Goal: Information Seeking & Learning: Learn about a topic

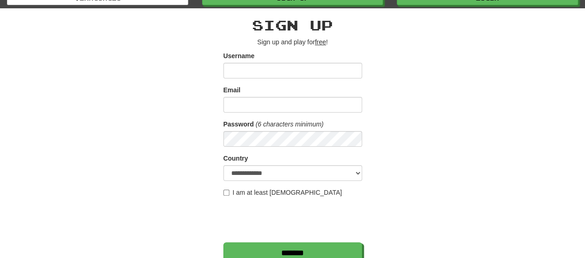
scroll to position [139, 0]
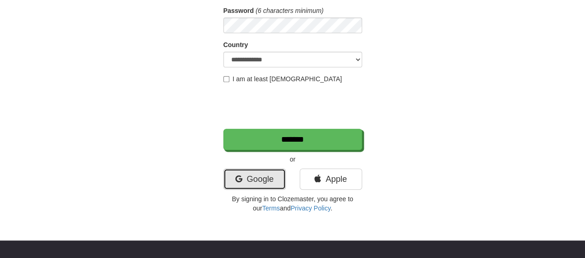
click at [241, 177] on link "Google" at bounding box center [254, 179] width 62 height 21
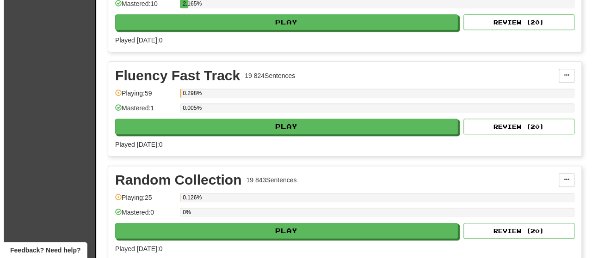
scroll to position [277, 0]
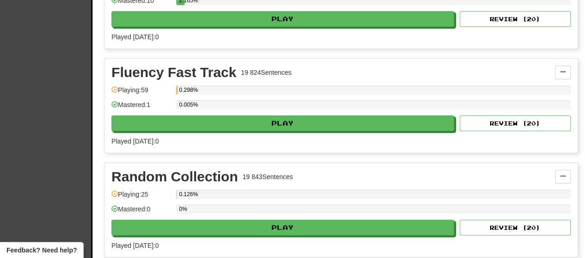
click at [276, 128] on div "Fluency Fast Track 19 824 Sentences Manage Sentences Unpin from Dashboard Playi…" at bounding box center [340, 106] width 473 height 94
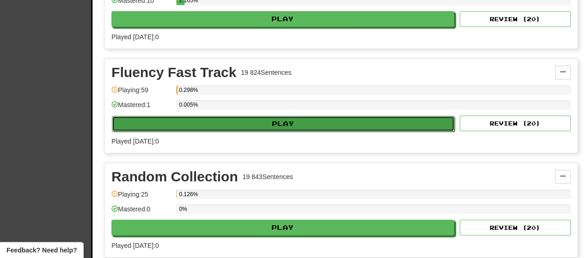
click at [208, 120] on button "Play" at bounding box center [283, 124] width 343 height 16
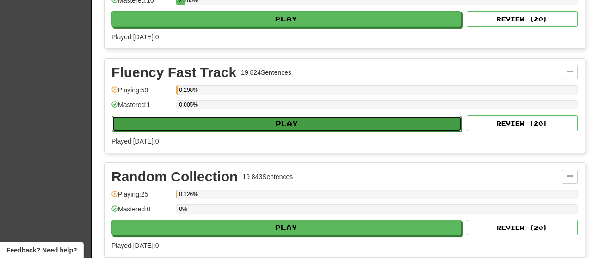
select select "**"
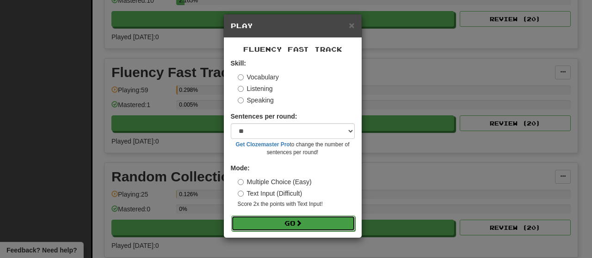
click at [254, 222] on button "Go" at bounding box center [293, 224] width 124 height 16
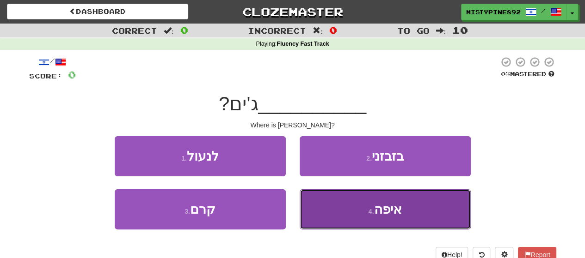
click at [433, 211] on button "4 . איפה" at bounding box center [385, 210] width 171 height 40
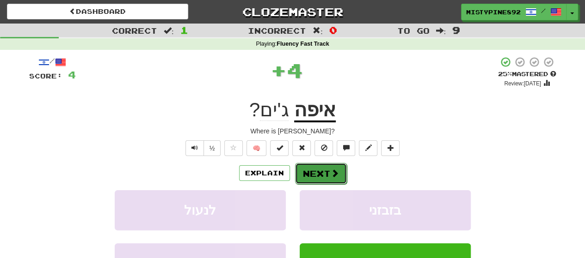
click at [320, 175] on button "Next" at bounding box center [321, 173] width 52 height 21
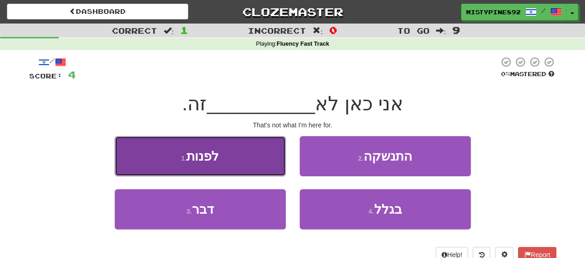
click at [216, 162] on span "לפנות" at bounding box center [202, 156] width 32 height 14
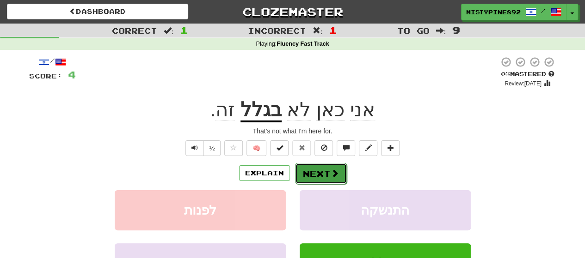
click at [328, 172] on button "Next" at bounding box center [321, 173] width 52 height 21
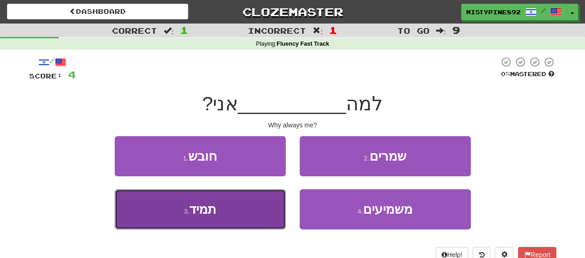
click at [220, 207] on button "3 . תמיד" at bounding box center [200, 210] width 171 height 40
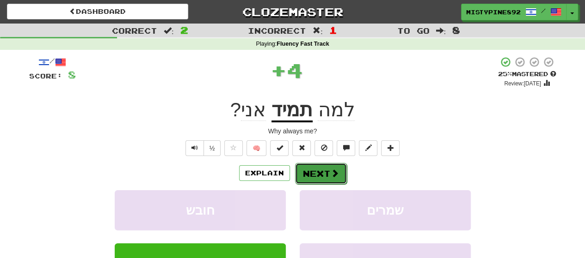
click at [313, 172] on button "Next" at bounding box center [321, 173] width 52 height 21
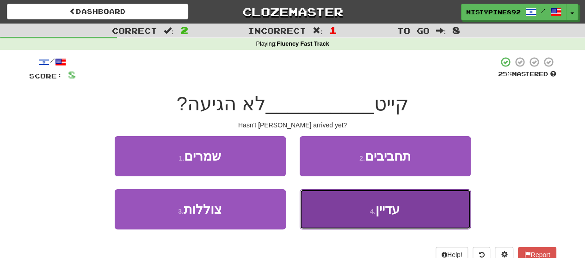
click at [410, 215] on button "4 . עדיין" at bounding box center [385, 210] width 171 height 40
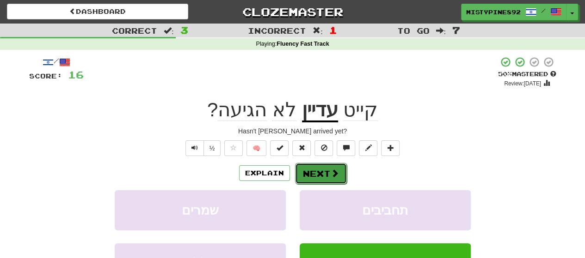
click at [310, 172] on button "Next" at bounding box center [321, 173] width 52 height 21
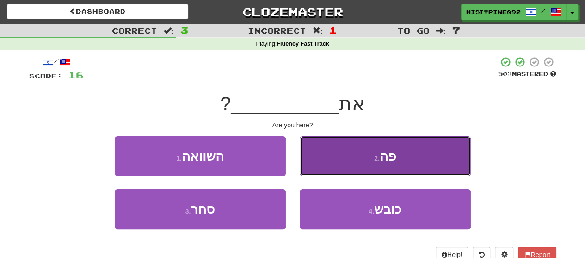
click at [364, 166] on button "2 . פה" at bounding box center [385, 156] width 171 height 40
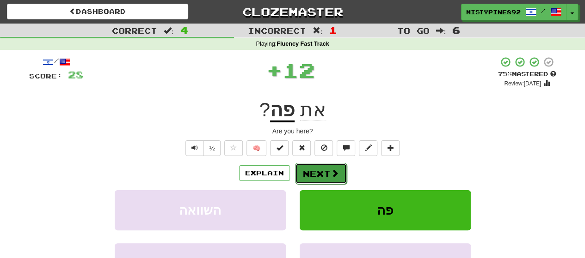
click at [325, 174] on button "Next" at bounding box center [321, 173] width 52 height 21
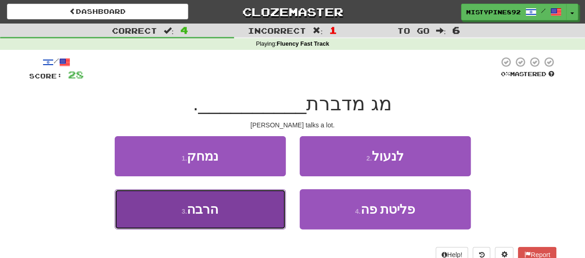
click at [224, 208] on button "3 . הרבה" at bounding box center [200, 210] width 171 height 40
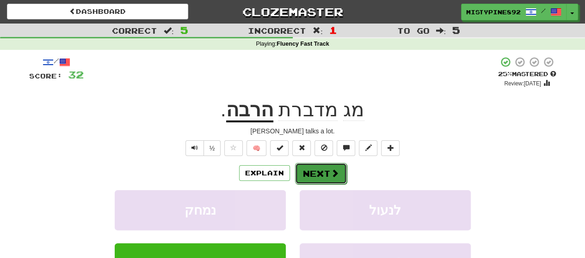
click at [315, 175] on button "Next" at bounding box center [321, 173] width 52 height 21
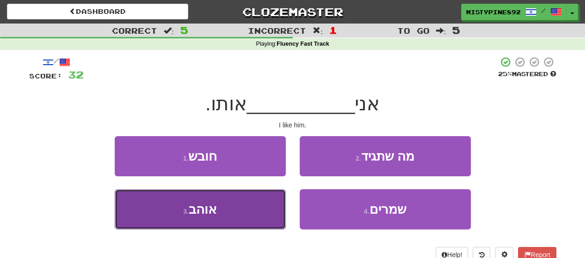
click at [223, 204] on button "3 . אוהב" at bounding box center [200, 210] width 171 height 40
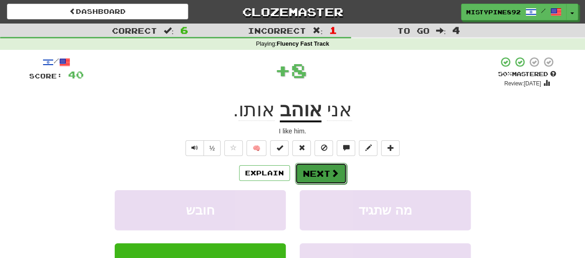
click at [331, 173] on span at bounding box center [335, 173] width 8 height 8
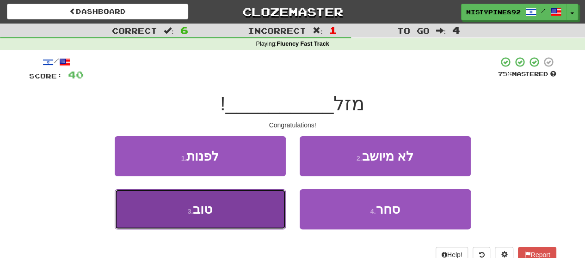
click at [204, 207] on span "טוב" at bounding box center [202, 210] width 19 height 14
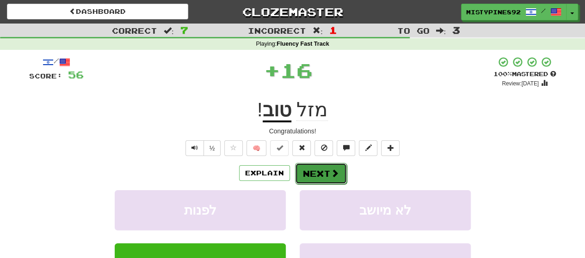
click at [324, 174] on button "Next" at bounding box center [321, 173] width 52 height 21
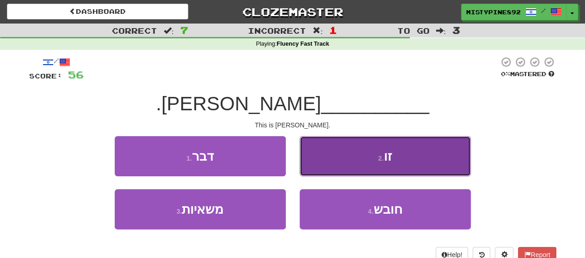
click at [405, 171] on button "2 . זו" at bounding box center [385, 156] width 171 height 40
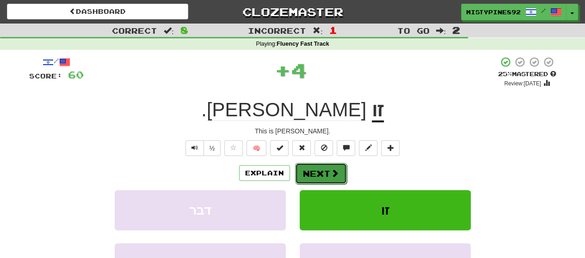
click at [322, 174] on button "Next" at bounding box center [321, 173] width 52 height 21
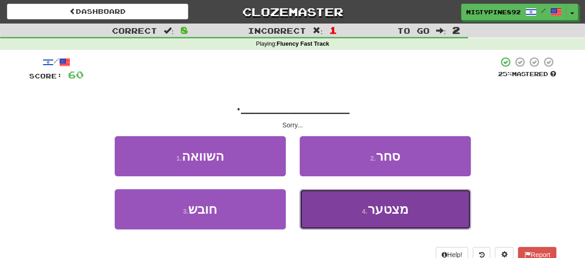
click at [416, 218] on button "4 . מצטער" at bounding box center [385, 210] width 171 height 40
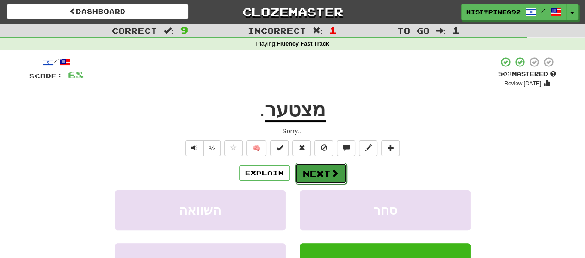
click at [310, 175] on button "Next" at bounding box center [321, 173] width 52 height 21
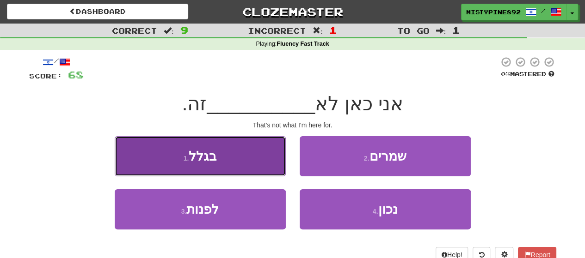
click at [236, 143] on button "1 . בגלל" at bounding box center [200, 156] width 171 height 40
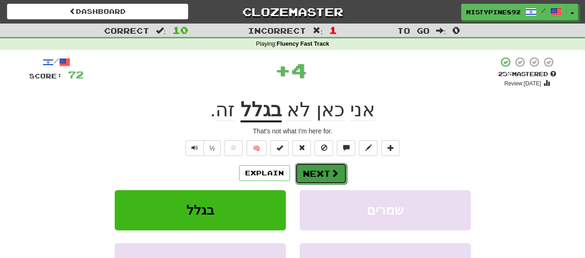
click at [316, 171] on button "Next" at bounding box center [321, 173] width 52 height 21
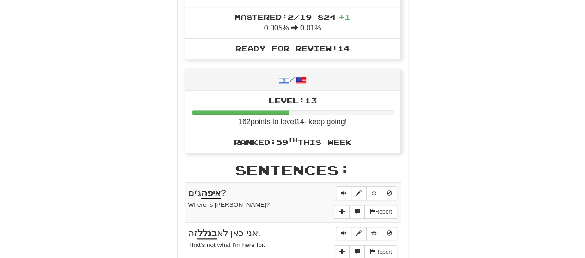
scroll to position [370, 0]
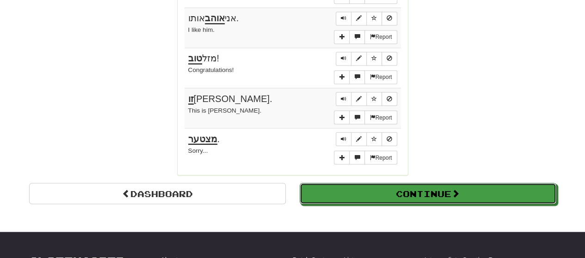
click at [417, 183] on button "Continue" at bounding box center [428, 193] width 257 height 21
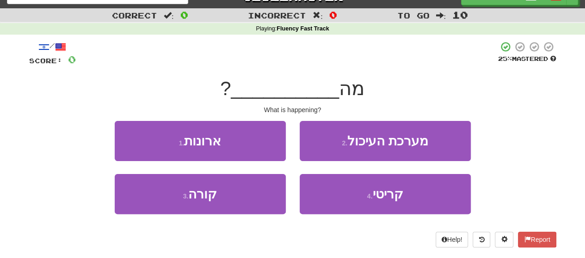
scroll to position [0, 0]
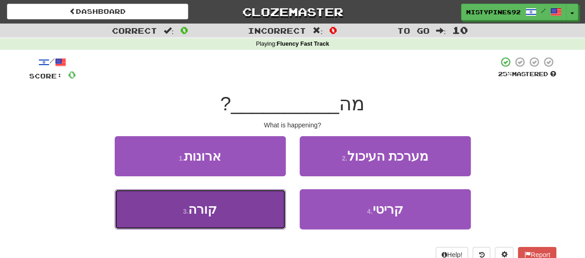
click at [221, 215] on button "3 . קורה" at bounding box center [200, 210] width 171 height 40
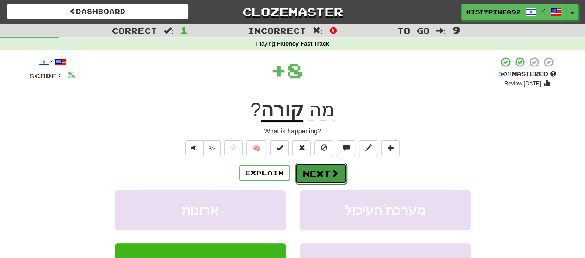
click at [314, 176] on button "Next" at bounding box center [321, 173] width 52 height 21
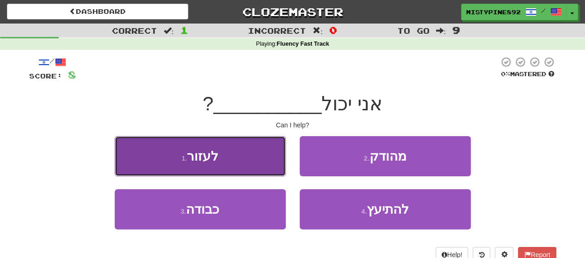
click at [222, 162] on button "1 . לעזור" at bounding box center [200, 156] width 171 height 40
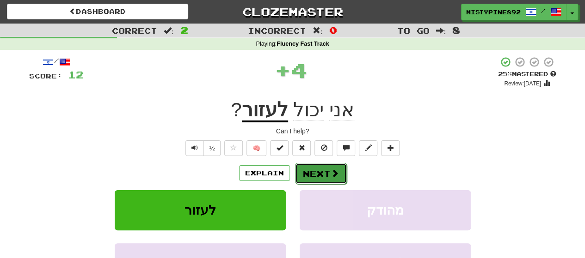
click at [321, 171] on button "Next" at bounding box center [321, 173] width 52 height 21
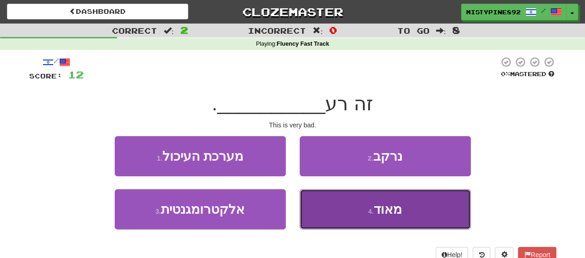
click at [415, 210] on button "4 . מאוד" at bounding box center [385, 210] width 171 height 40
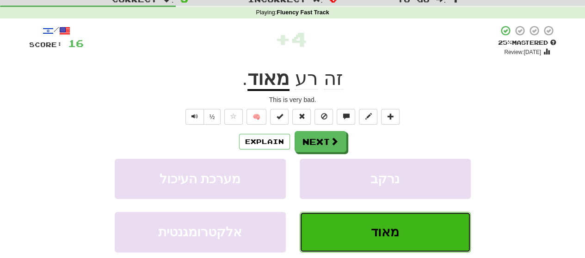
scroll to position [46, 0]
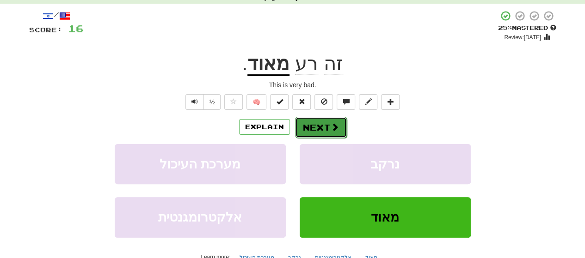
click at [309, 129] on button "Next" at bounding box center [321, 127] width 52 height 21
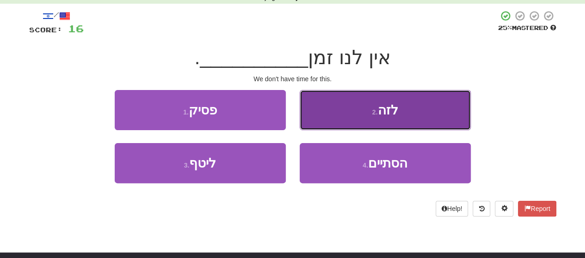
click at [441, 120] on button "2 . לזה" at bounding box center [385, 110] width 171 height 40
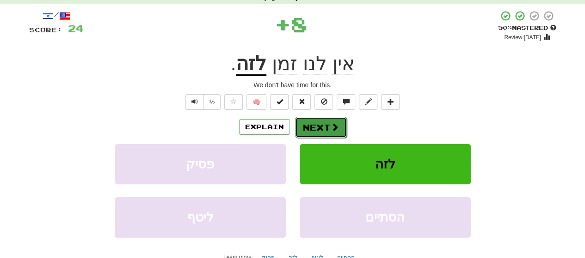
click at [314, 128] on button "Next" at bounding box center [321, 127] width 52 height 21
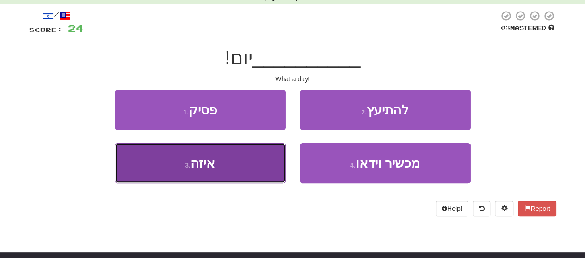
click at [248, 158] on button "3 . איזה" at bounding box center [200, 163] width 171 height 40
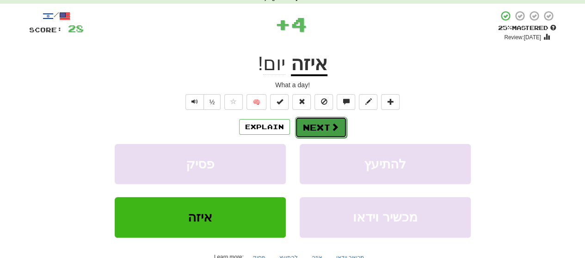
click at [326, 127] on button "Next" at bounding box center [321, 127] width 52 height 21
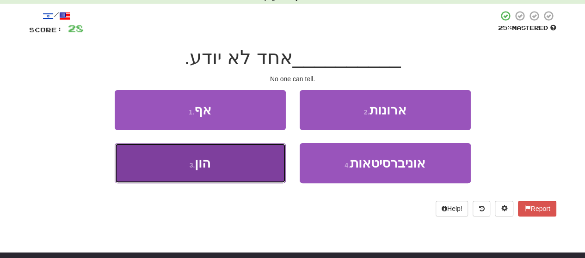
click at [207, 170] on span "הון" at bounding box center [203, 163] width 16 height 14
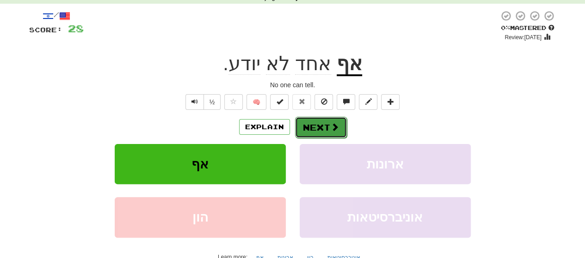
click at [325, 131] on button "Next" at bounding box center [321, 127] width 52 height 21
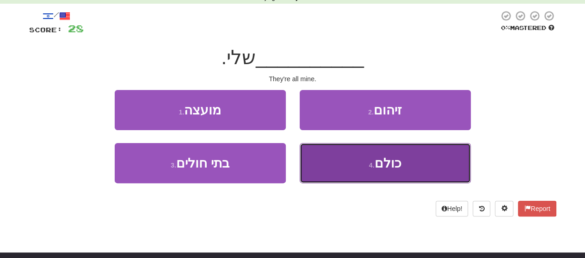
click at [334, 178] on button "4 . כולם" at bounding box center [385, 163] width 171 height 40
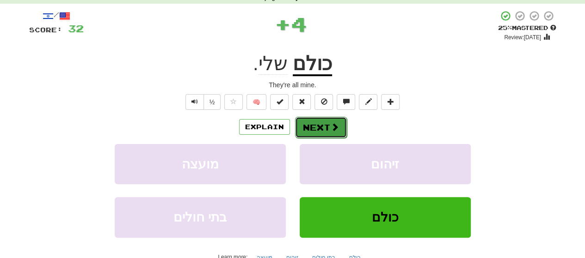
click at [320, 129] on button "Next" at bounding box center [321, 127] width 52 height 21
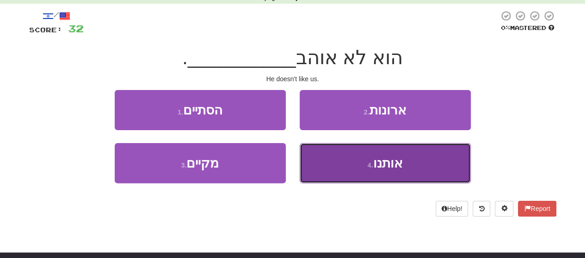
click at [428, 163] on button "4 . אותנו" at bounding box center [385, 163] width 171 height 40
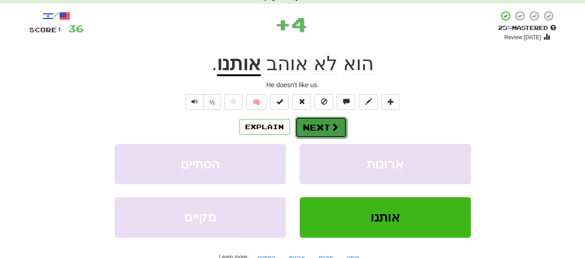
click at [338, 130] on button "Next" at bounding box center [321, 127] width 52 height 21
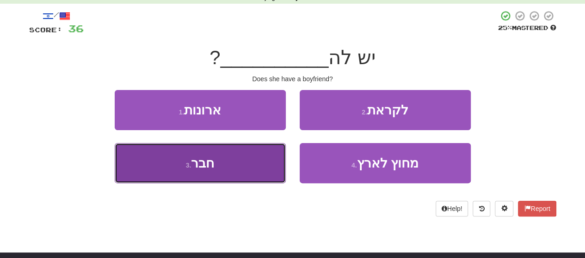
click at [242, 174] on button "3 . חבר" at bounding box center [200, 163] width 171 height 40
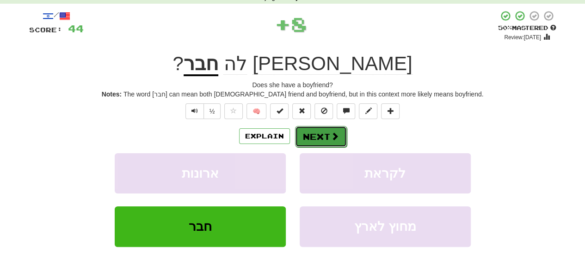
click at [335, 139] on span at bounding box center [335, 136] width 8 height 8
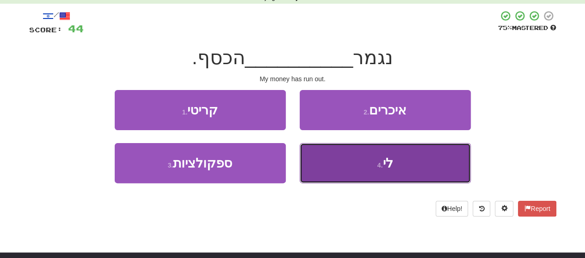
click at [430, 165] on button "4 . לי" at bounding box center [385, 163] width 171 height 40
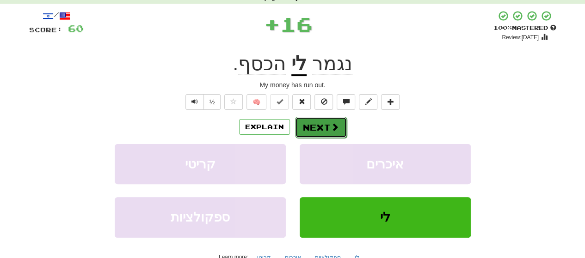
click at [305, 128] on button "Next" at bounding box center [321, 127] width 52 height 21
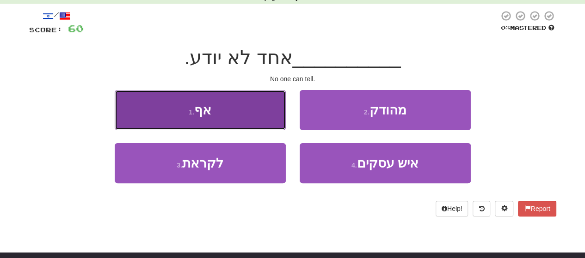
click at [230, 110] on button "1 . אף" at bounding box center [200, 110] width 171 height 40
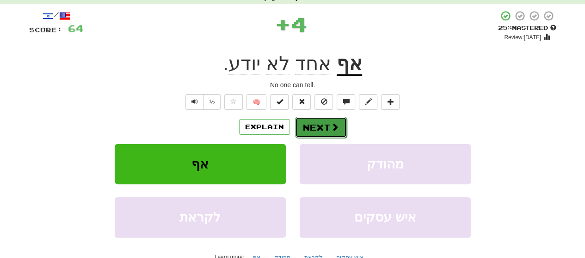
click at [319, 125] on button "Next" at bounding box center [321, 127] width 52 height 21
